Goal: Information Seeking & Learning: Learn about a topic

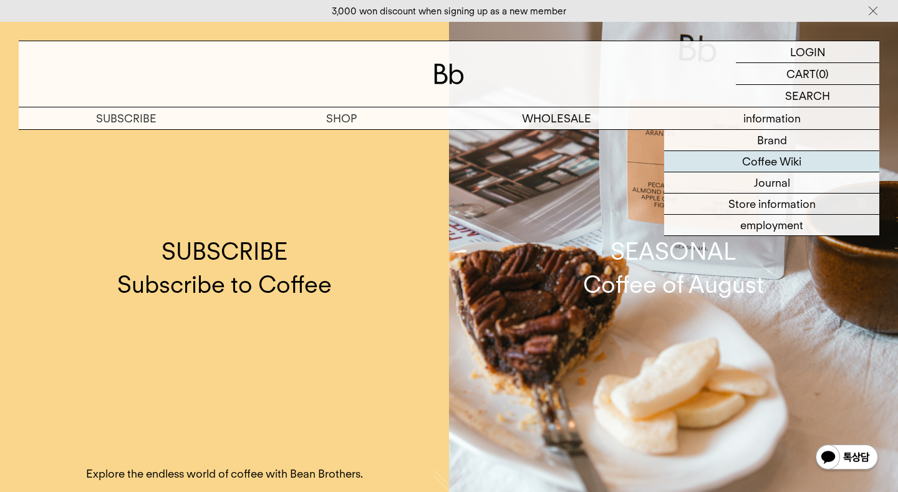
click at [780, 162] on font "Coffee Wiki" at bounding box center [771, 161] width 59 height 13
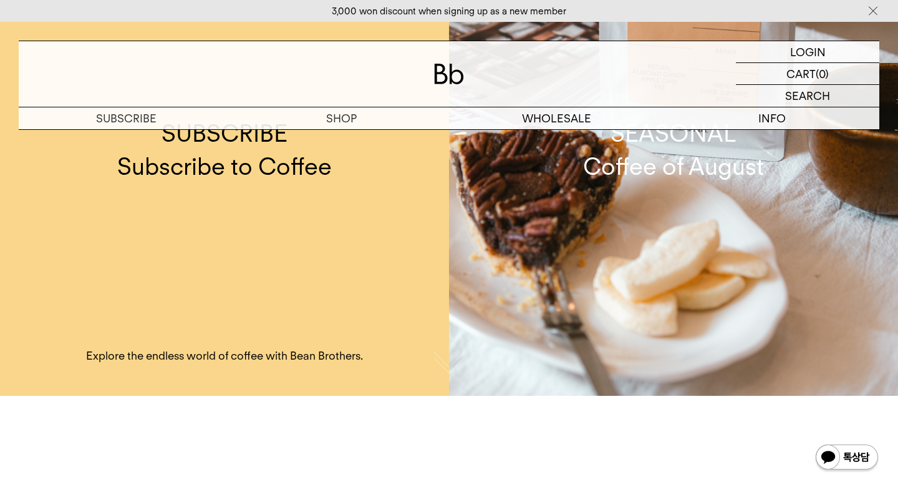
scroll to position [1, 0]
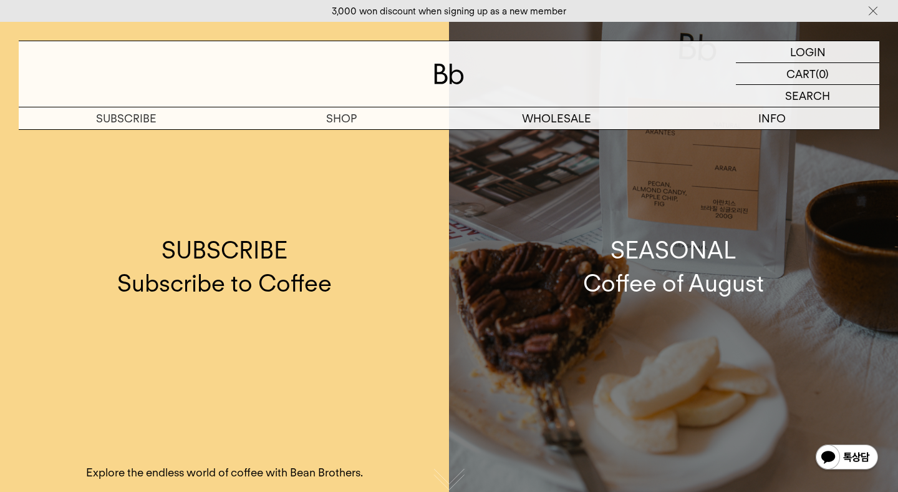
click at [693, 263] on font "SEASONAL" at bounding box center [674, 250] width 126 height 28
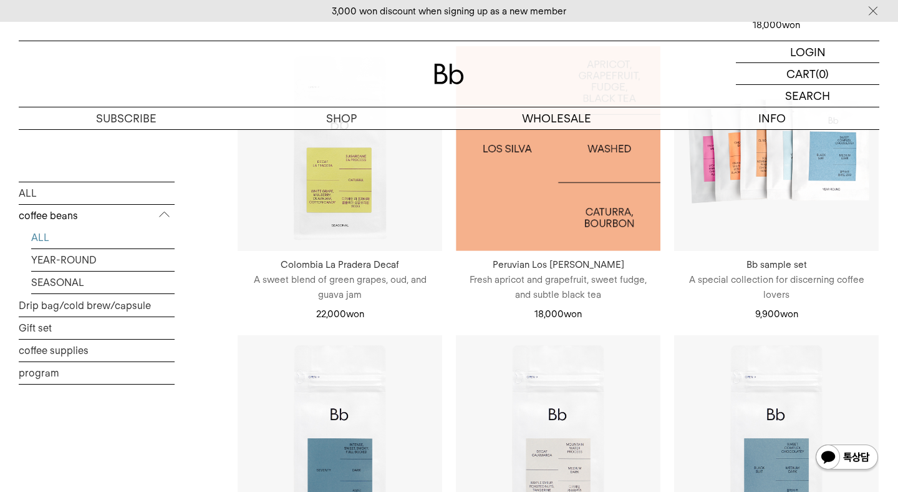
scroll to position [476, 0]
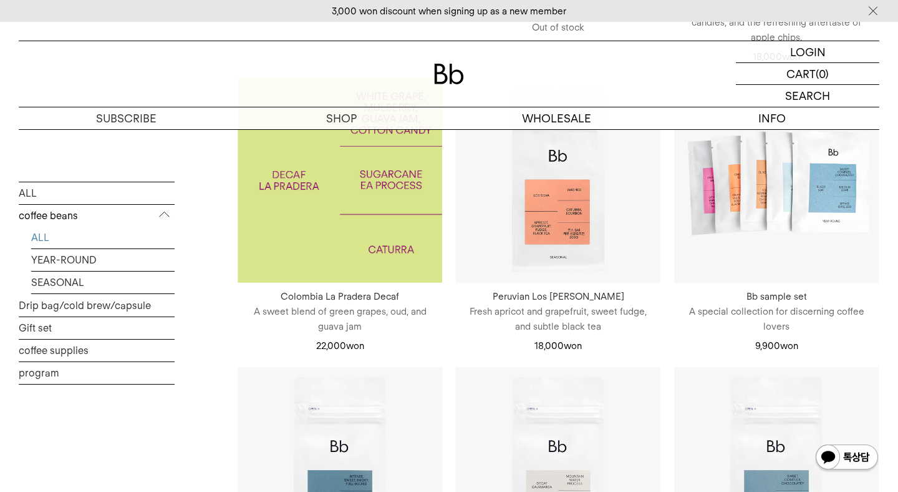
click at [327, 208] on img at bounding box center [340, 180] width 205 height 205
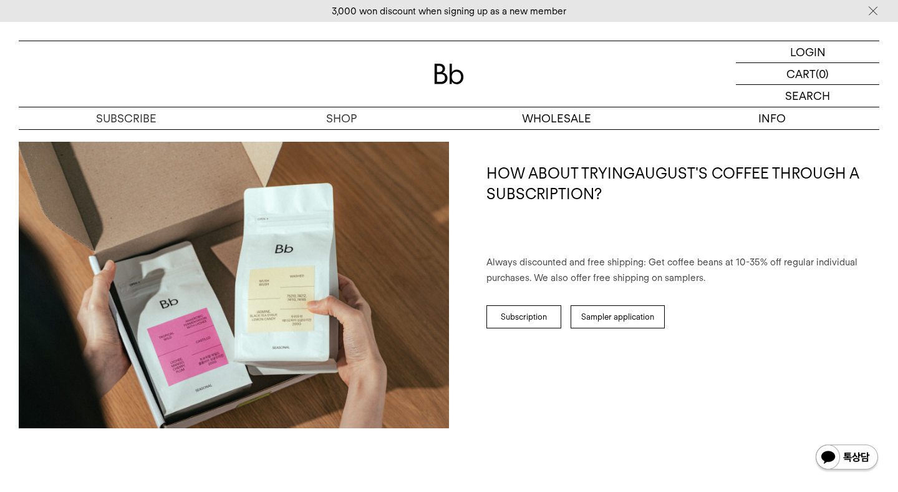
scroll to position [1607, 0]
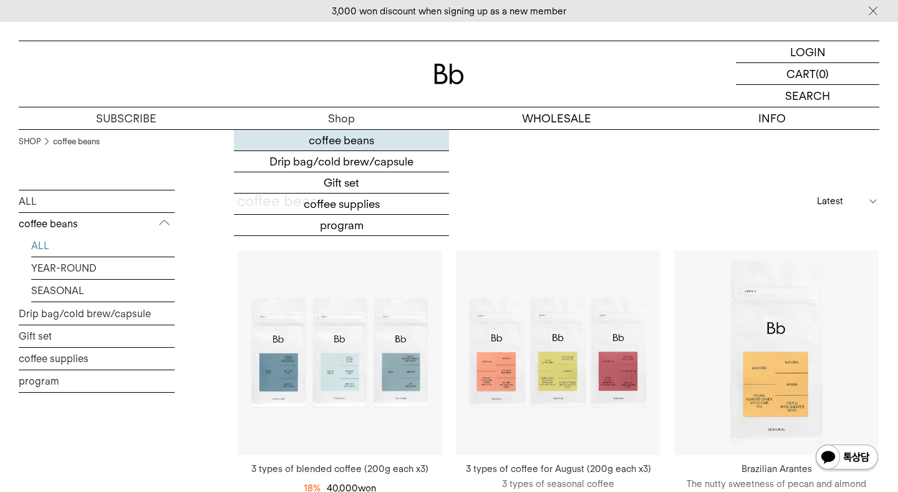
click at [337, 137] on font "coffee beans" at bounding box center [342, 140] width 66 height 13
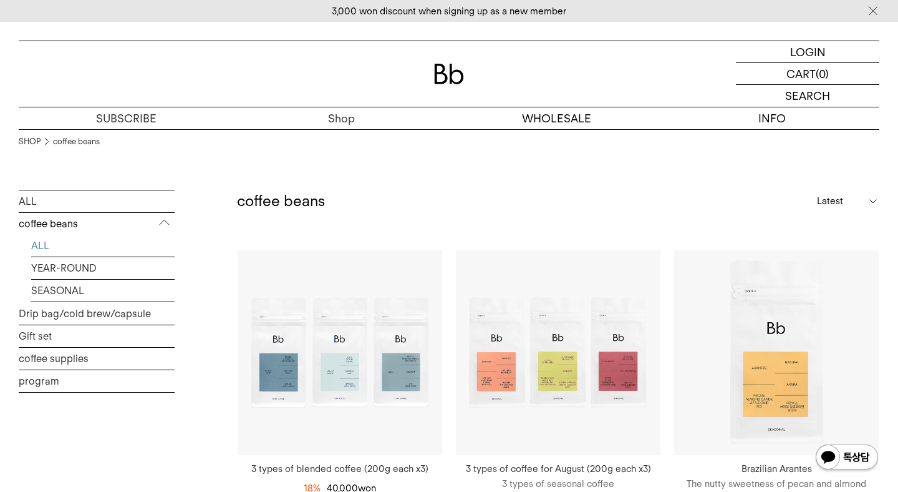
click at [344, 117] on font "Shop" at bounding box center [341, 118] width 27 height 13
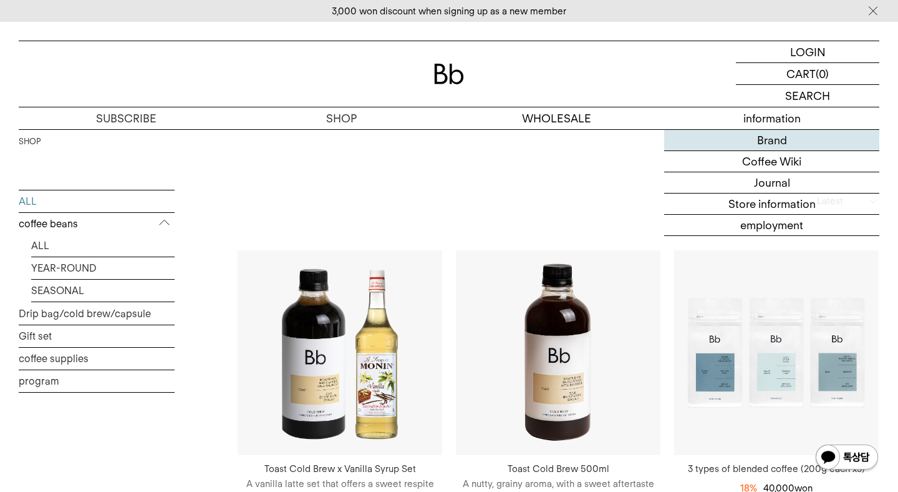
click at [775, 145] on font "Brand" at bounding box center [772, 140] width 30 height 13
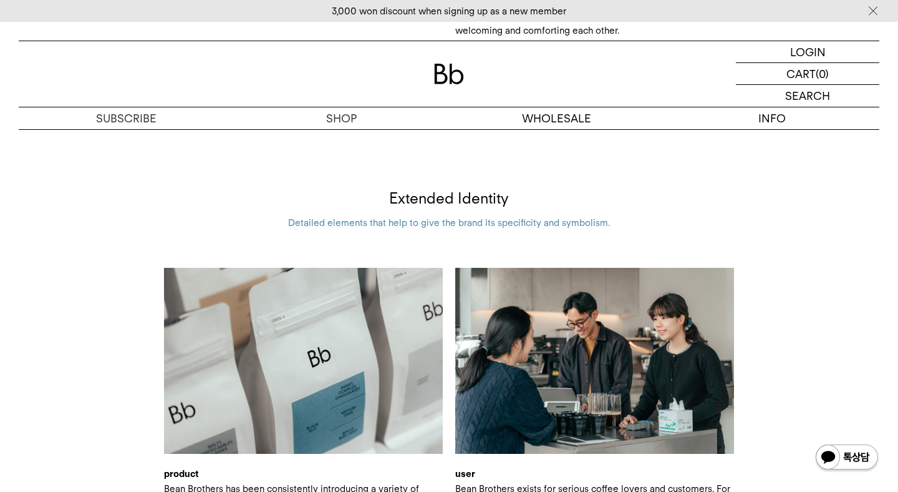
scroll to position [1661, 0]
